Goal: Task Accomplishment & Management: Manage account settings

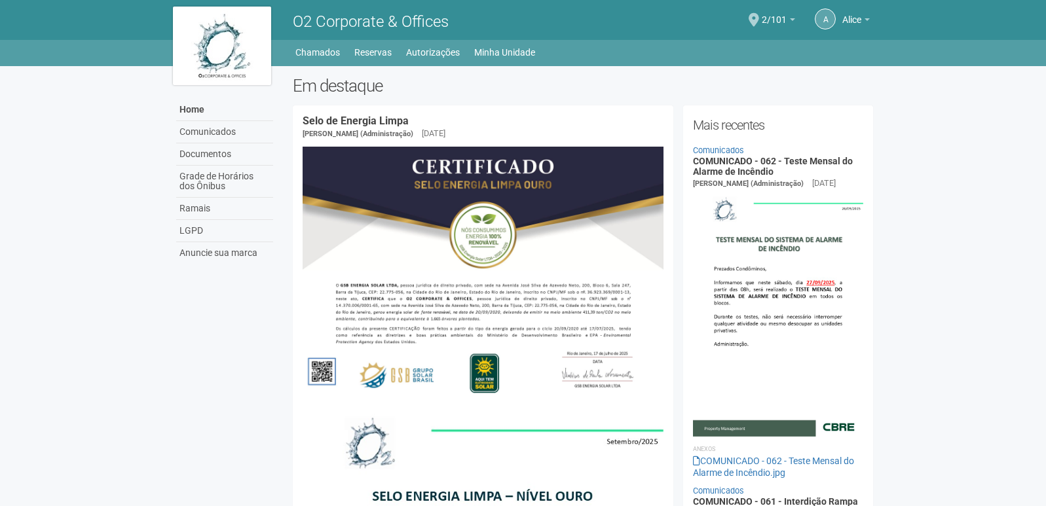
click at [523, 53] on link "Minha Unidade" at bounding box center [504, 52] width 61 height 18
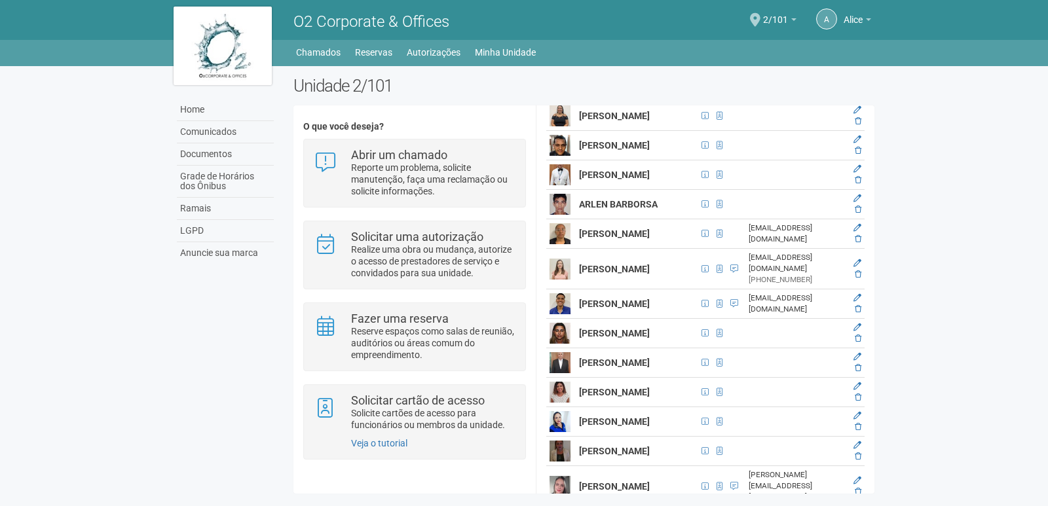
scroll to position [524, 0]
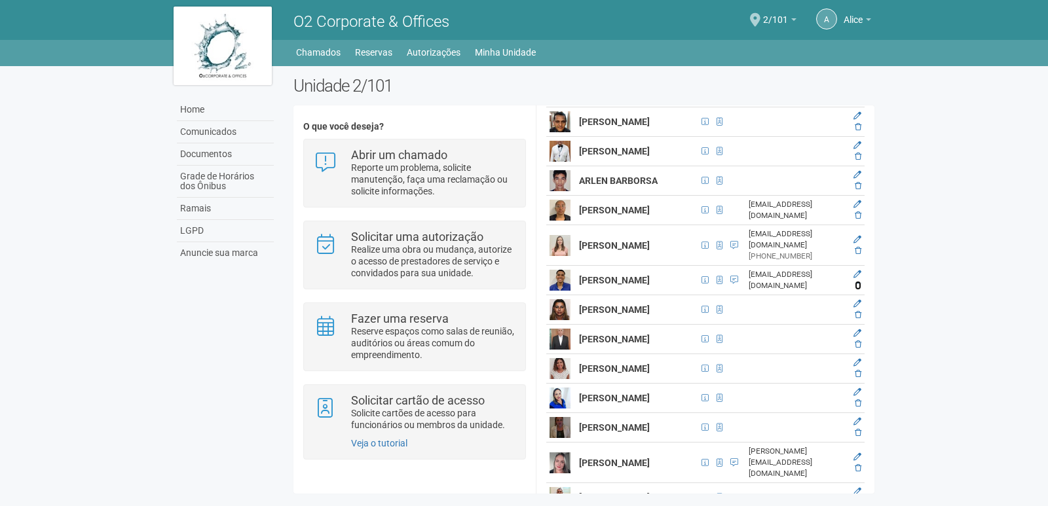
click at [855, 290] on icon at bounding box center [858, 286] width 7 height 8
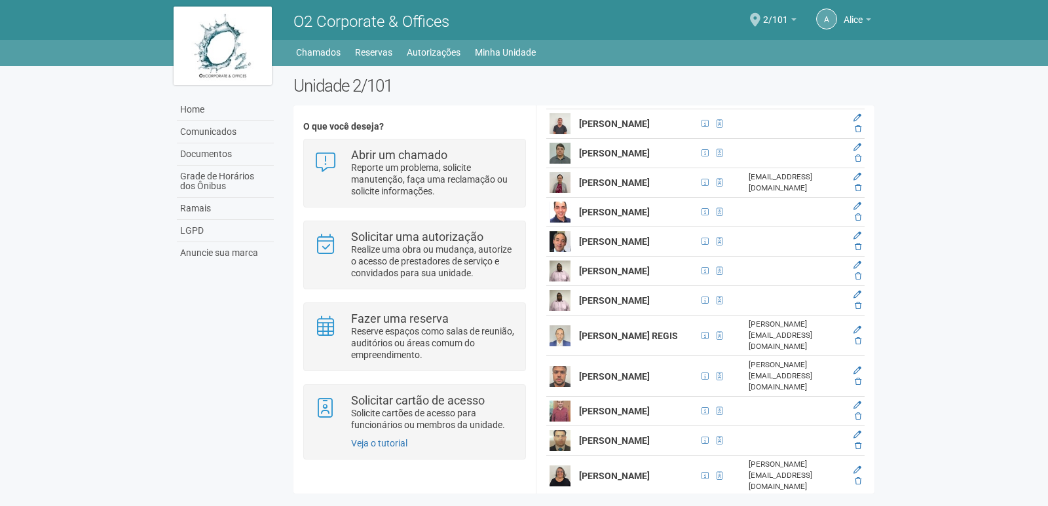
scroll to position [1067, 0]
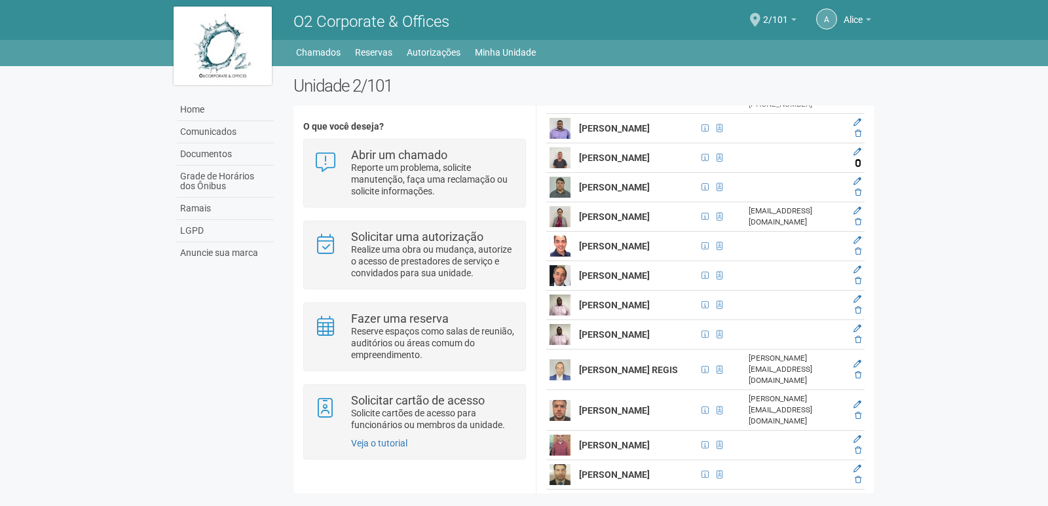
click at [859, 167] on icon at bounding box center [858, 163] width 7 height 8
drag, startPoint x: 856, startPoint y: 267, endPoint x: 571, endPoint y: 60, distance: 351.8
click at [857, 97] on icon at bounding box center [858, 93] width 7 height 8
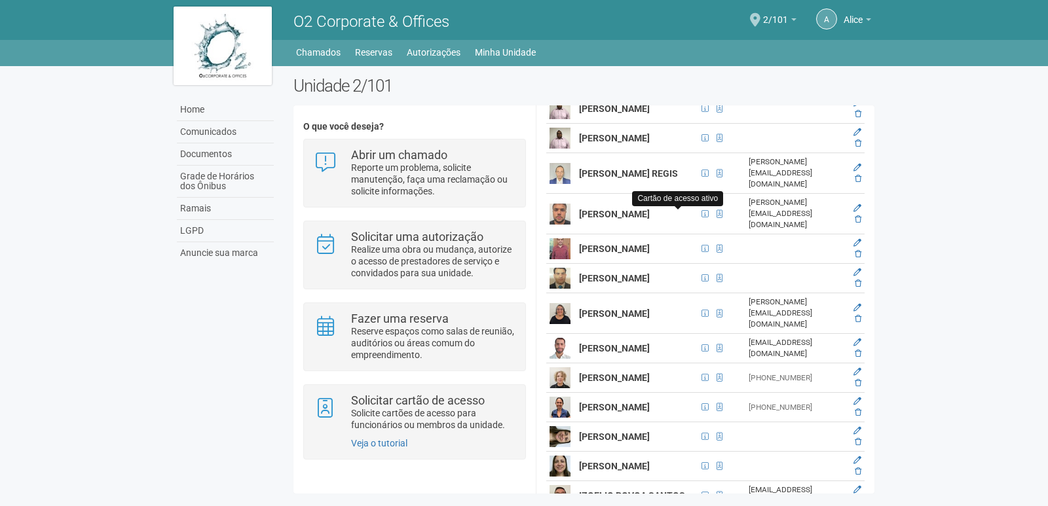
scroll to position [1329, 0]
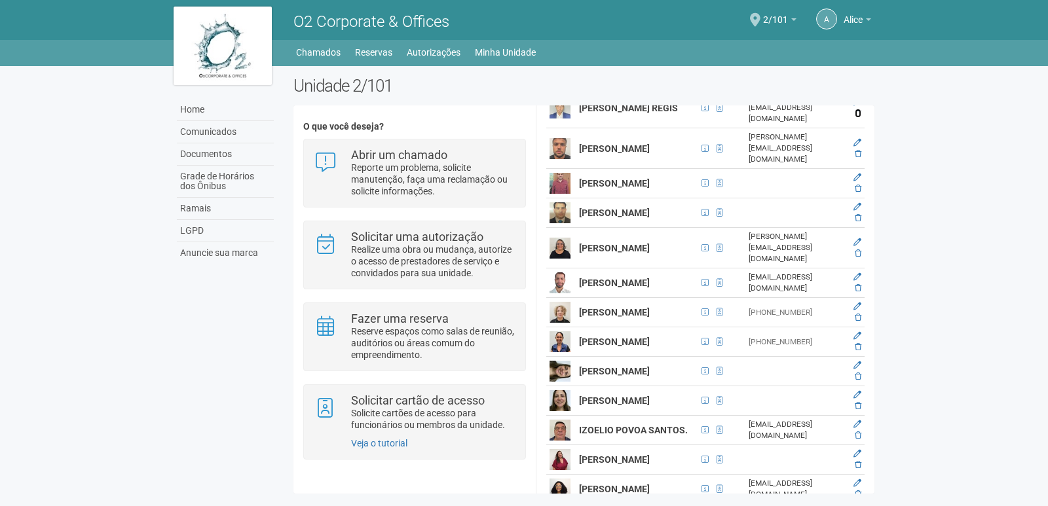
click at [855, 117] on icon at bounding box center [858, 113] width 7 height 8
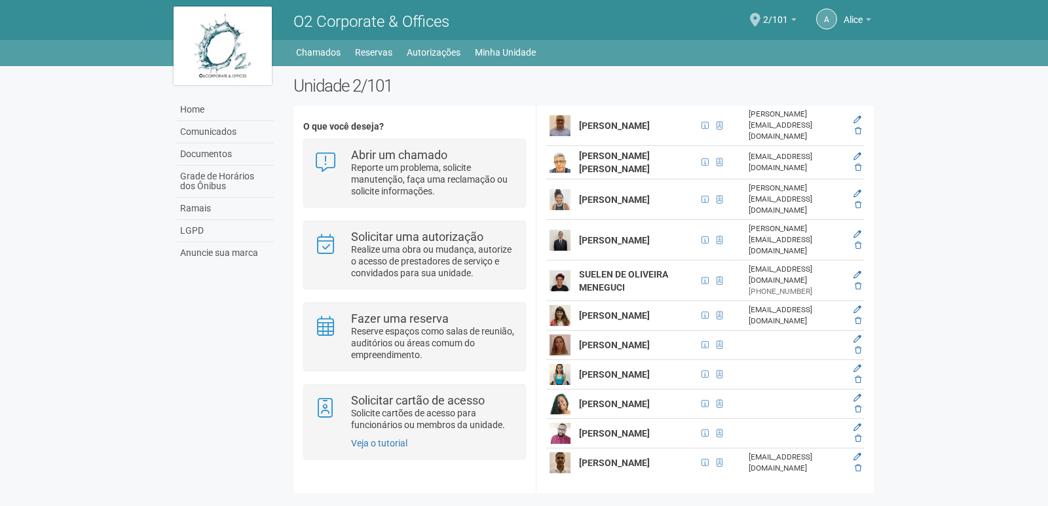
scroll to position [2862, 0]
